Goal: Information Seeking & Learning: Check status

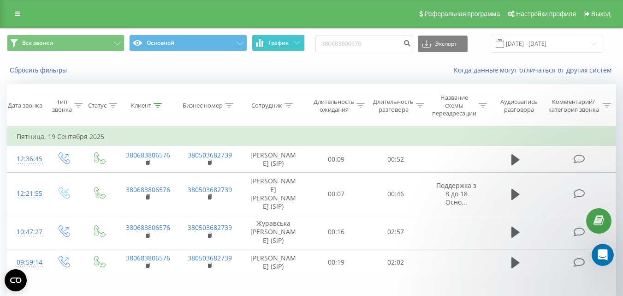
click at [298, 46] on button "График" at bounding box center [278, 43] width 53 height 17
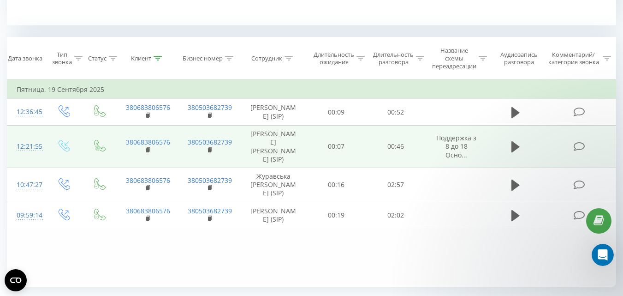
scroll to position [369, 0]
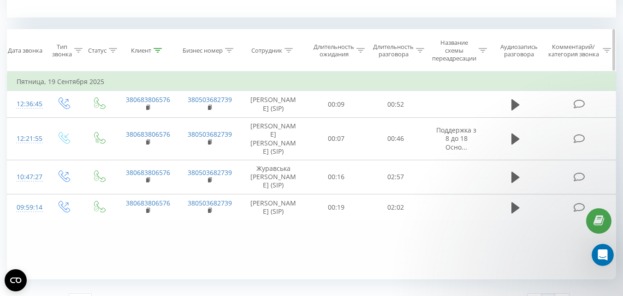
click at [289, 48] on div at bounding box center [289, 51] width 8 height 8
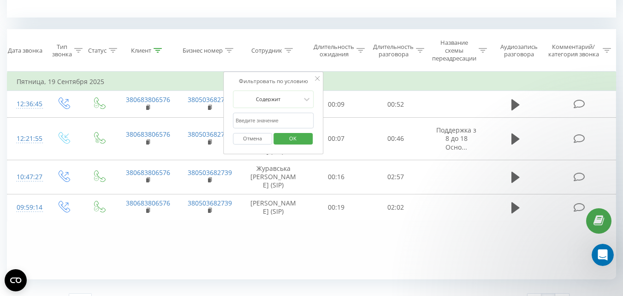
click at [260, 115] on input "text" at bounding box center [273, 121] width 81 height 16
type input "ріхтер"
click at [292, 142] on span "OK" at bounding box center [293, 138] width 26 height 14
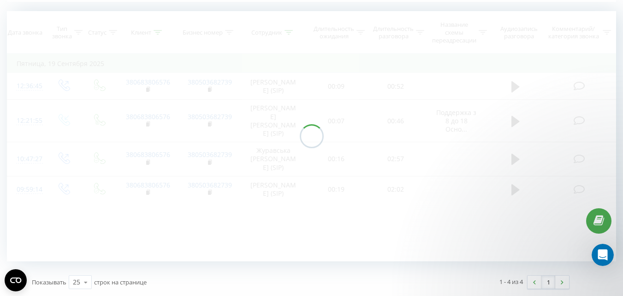
scroll to position [257, 0]
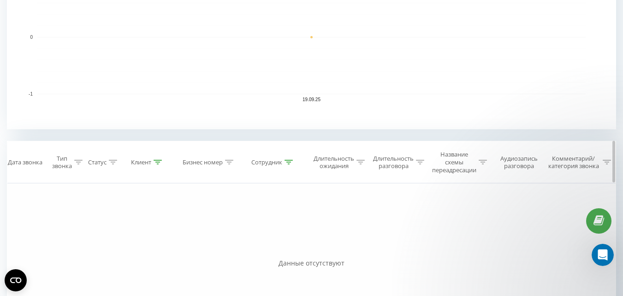
click at [156, 164] on icon at bounding box center [158, 162] width 8 height 5
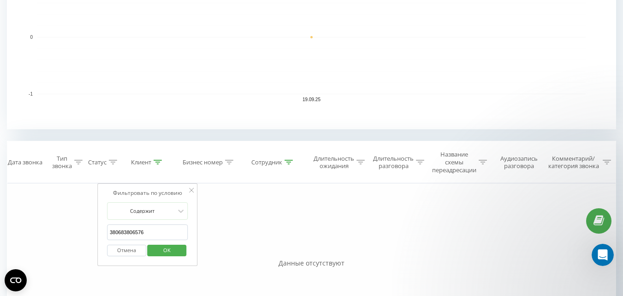
click at [125, 247] on button "Отмена" at bounding box center [126, 250] width 39 height 12
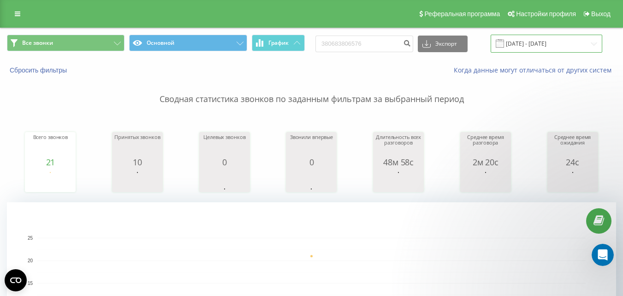
click at [528, 43] on input "[DATE] - [DATE]" at bounding box center [547, 44] width 112 height 18
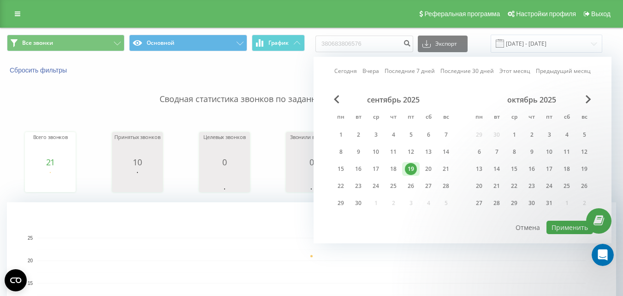
click at [345, 72] on link "Сегодня" at bounding box center [345, 70] width 23 height 9
click at [571, 232] on button "Применить" at bounding box center [569, 226] width 47 height 13
type input "[DATE] - [DATE]"
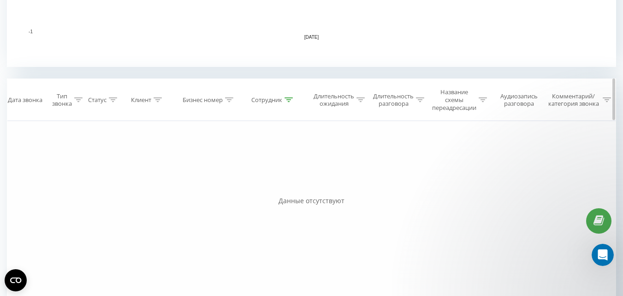
scroll to position [360, 0]
